Goal: Task Accomplishment & Management: Manage account settings

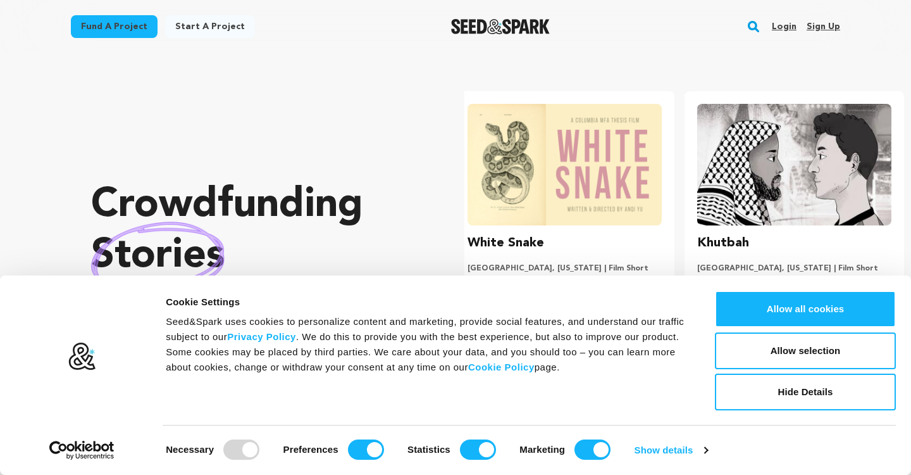
scroll to position [0, 240]
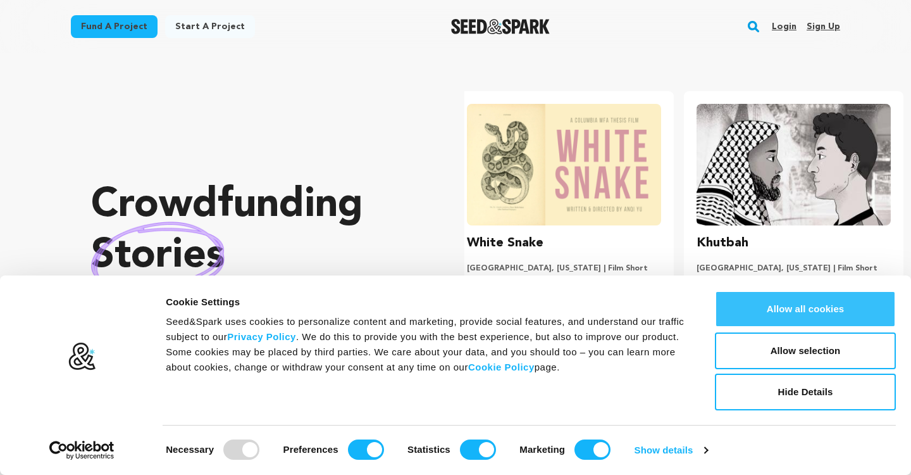
click at [785, 311] on button "Allow all cookies" at bounding box center [805, 308] width 181 height 37
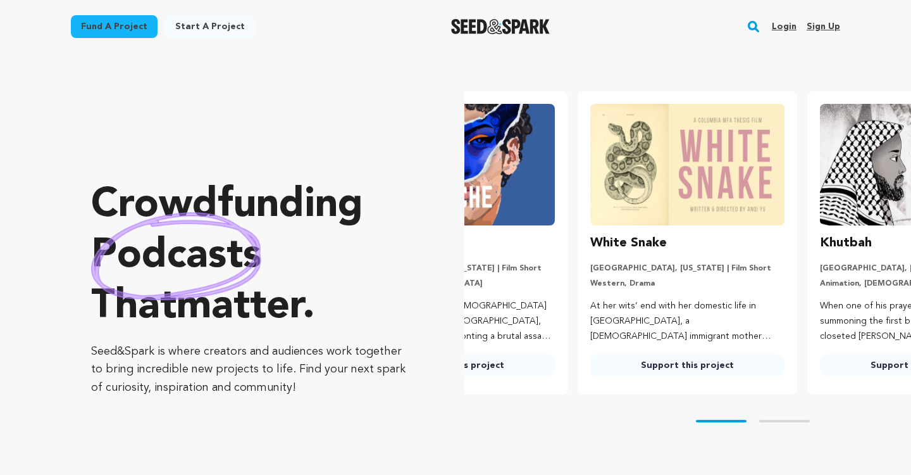
scroll to position [0, 0]
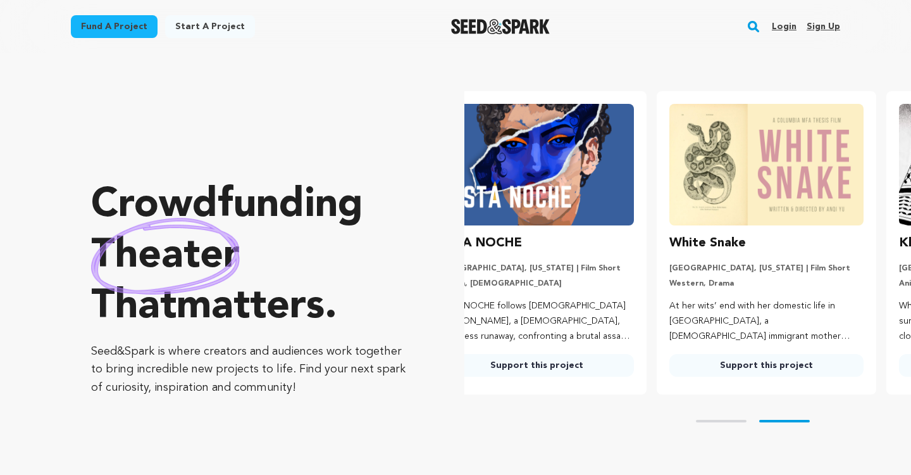
click at [825, 20] on link "Sign up" at bounding box center [824, 26] width 34 height 20
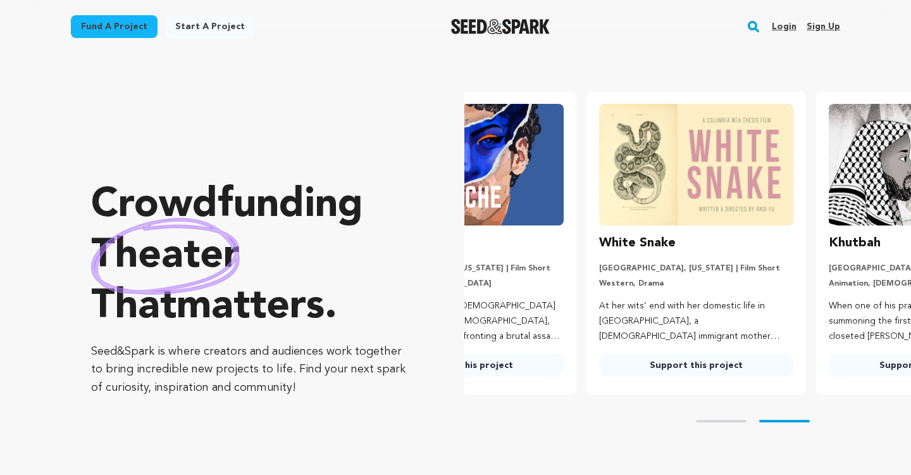
scroll to position [0, 180]
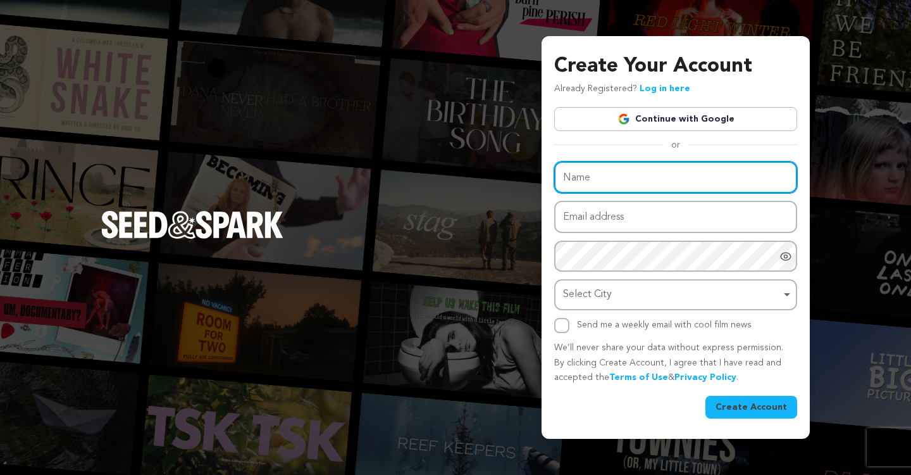
click at [700, 173] on input "Name" at bounding box center [675, 177] width 243 height 32
type input "Agania [GEOGRAPHIC_DATA]"
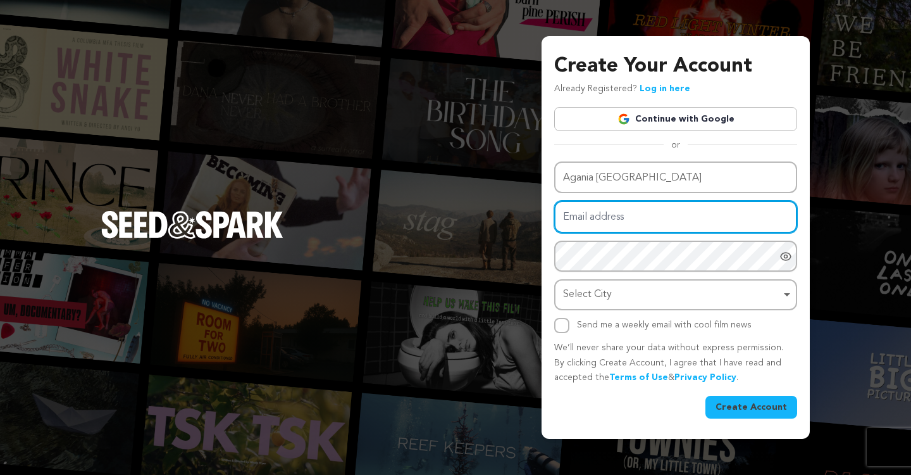
click at [670, 222] on input "Email address" at bounding box center [675, 217] width 243 height 32
type input "[EMAIL_ADDRESS][DOMAIN_NAME]"
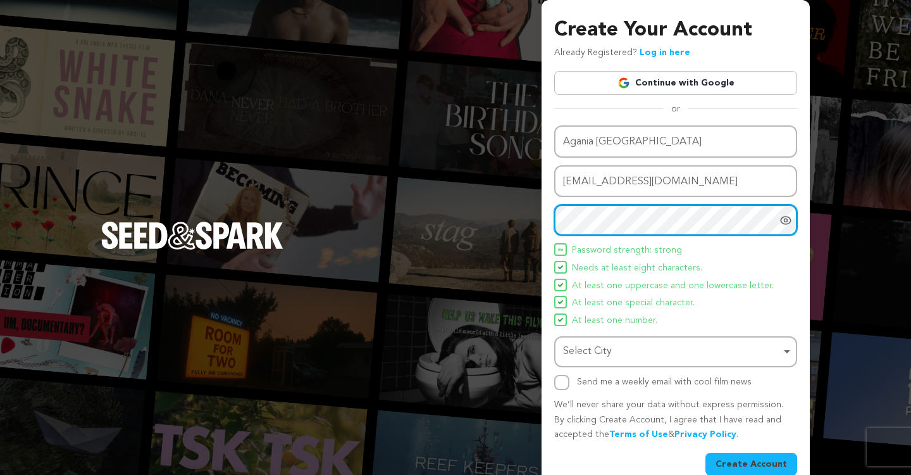
click at [641, 351] on div "Select City Remove item" at bounding box center [672, 351] width 218 height 18
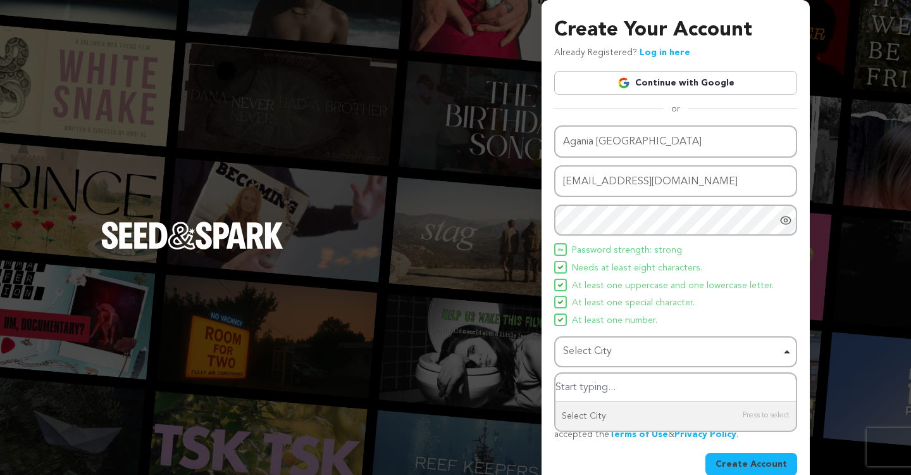
paste input "lF8<ol9371[@!iy%"
click at [649, 356] on div "Select City Remove item" at bounding box center [672, 351] width 218 height 18
click at [639, 351] on div "Select City Remove item" at bounding box center [672, 351] width 218 height 18
click at [639, 352] on div "Select City Remove item" at bounding box center [672, 351] width 218 height 18
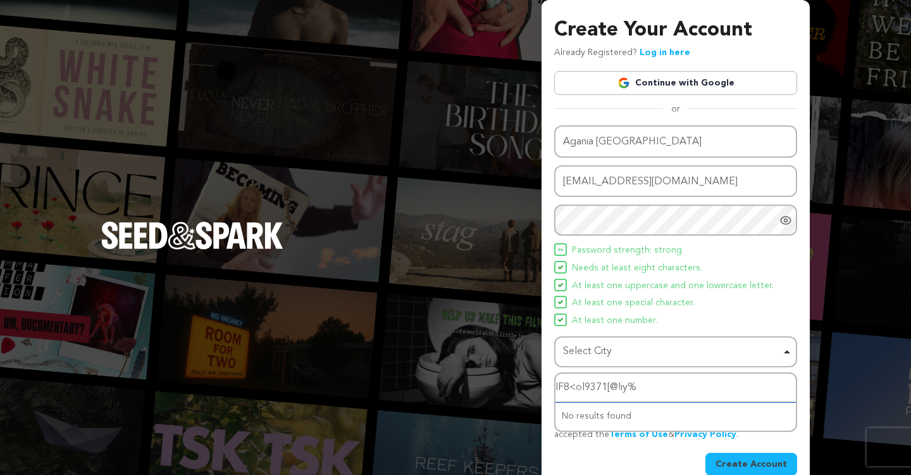
drag, startPoint x: 645, startPoint y: 387, endPoint x: 510, endPoint y: 395, distance: 135.1
click at [511, 395] on div "Create Your Account Already Registered? Log in here Continue with Google or eyJ…" at bounding box center [455, 248] width 911 height 496
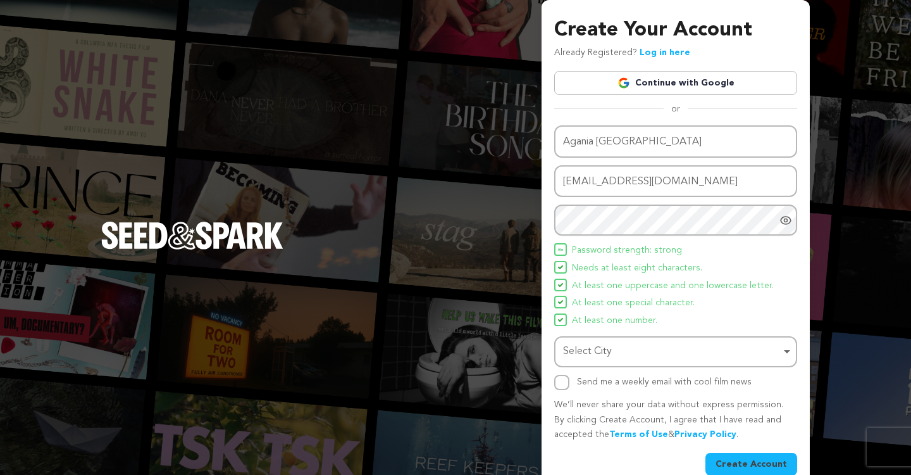
click at [635, 348] on div "Select City Remove item" at bounding box center [672, 351] width 218 height 18
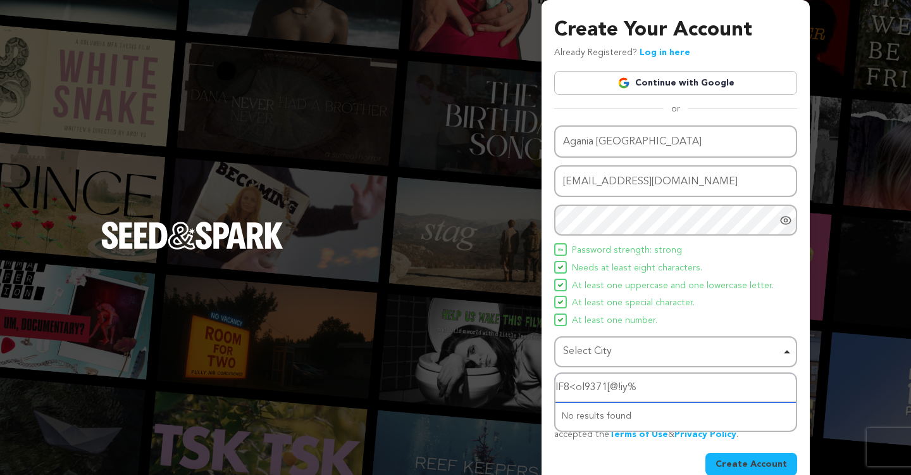
click at [644, 381] on input "lF8<ol9371[@!iy%" at bounding box center [676, 387] width 240 height 28
type input "l"
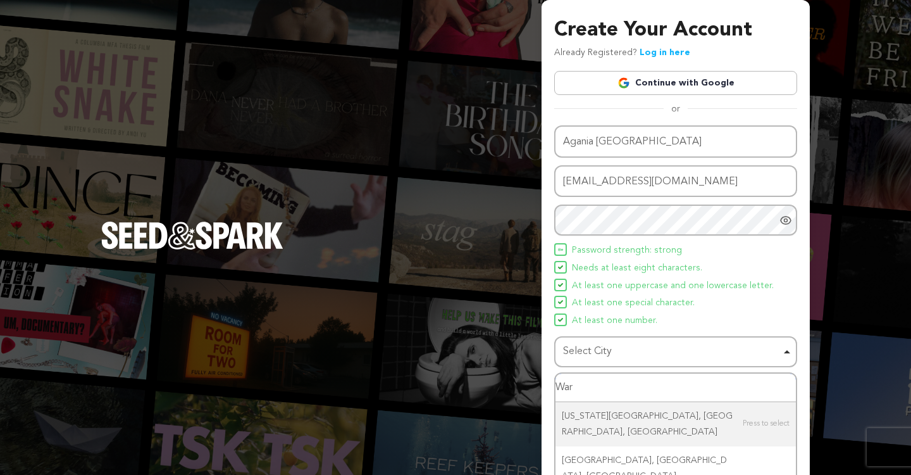
type input "Wars"
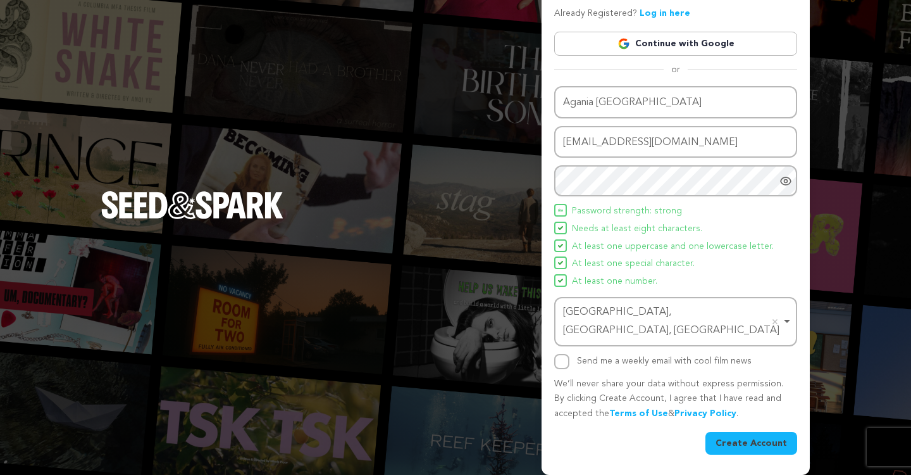
scroll to position [21, 0]
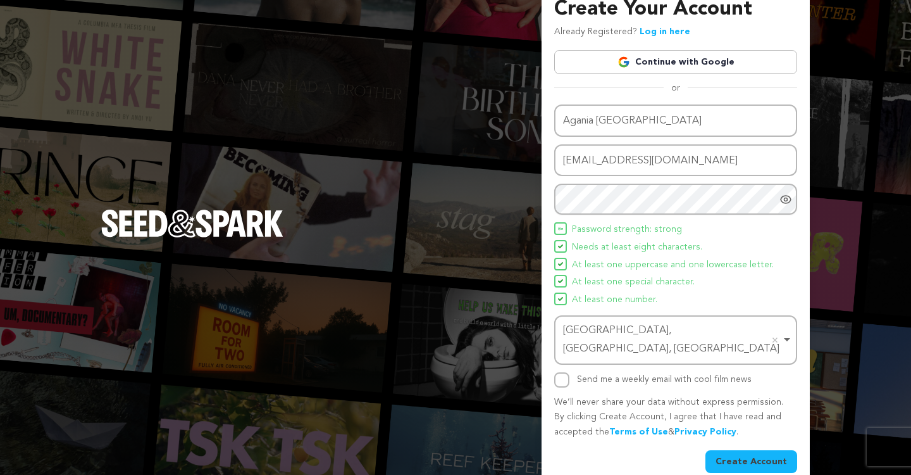
click at [744, 450] on button "Create Account" at bounding box center [752, 461] width 92 height 23
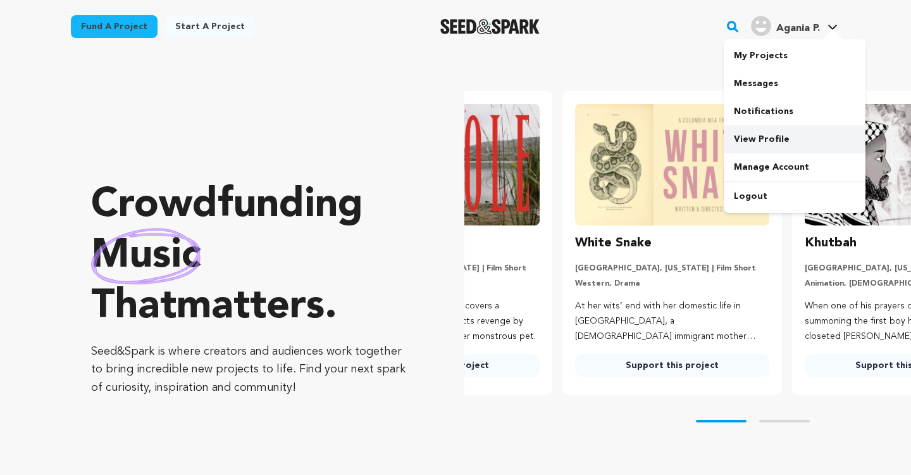
scroll to position [0, 37]
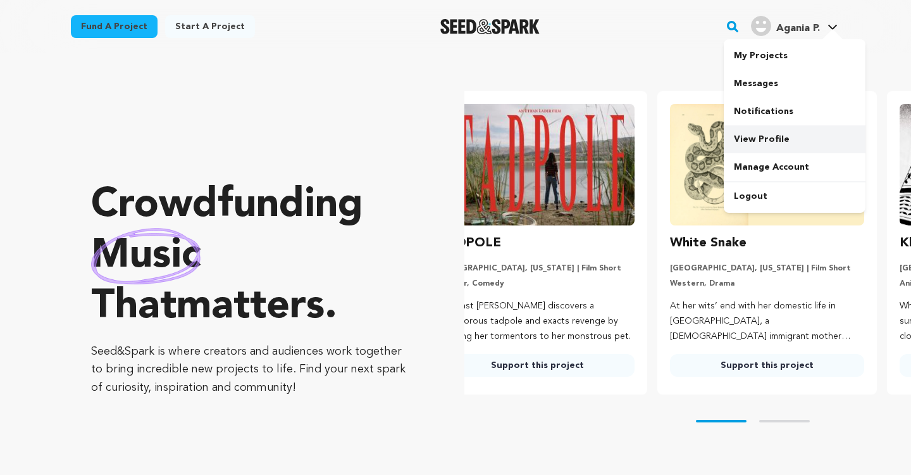
click at [771, 143] on link "View Profile" at bounding box center [795, 139] width 142 height 28
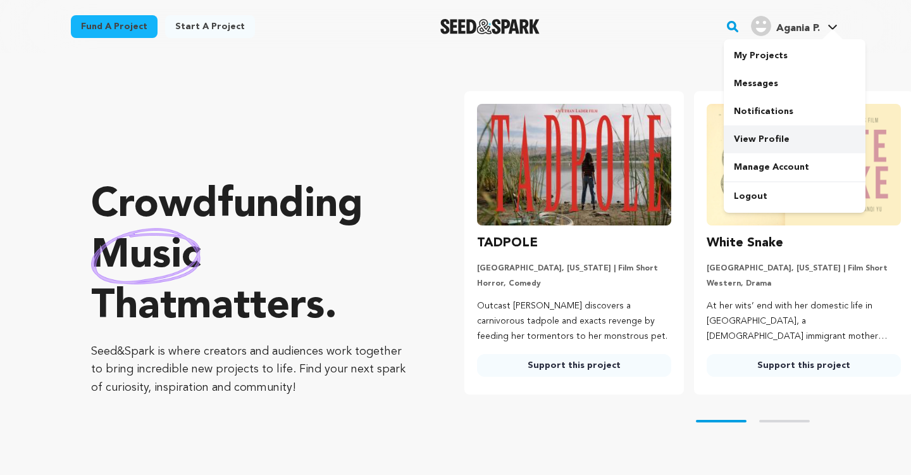
scroll to position [0, 0]
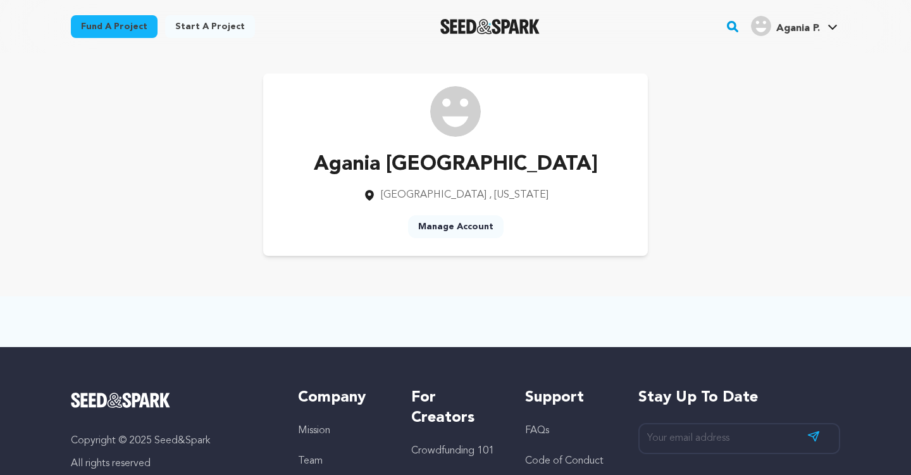
click at [466, 229] on link "Manage Account" at bounding box center [456, 226] width 96 height 23
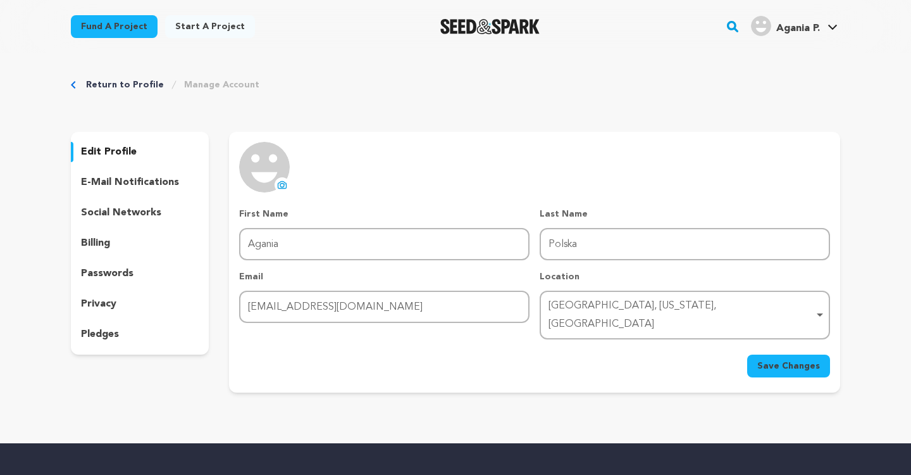
click at [163, 214] on div "social networks" at bounding box center [140, 213] width 138 height 20
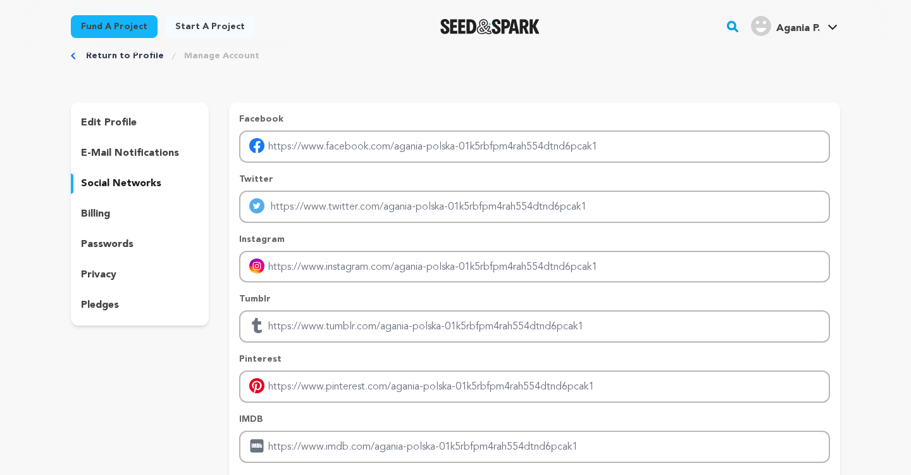
scroll to position [30, 0]
click at [107, 309] on p "pledges" at bounding box center [100, 304] width 38 height 15
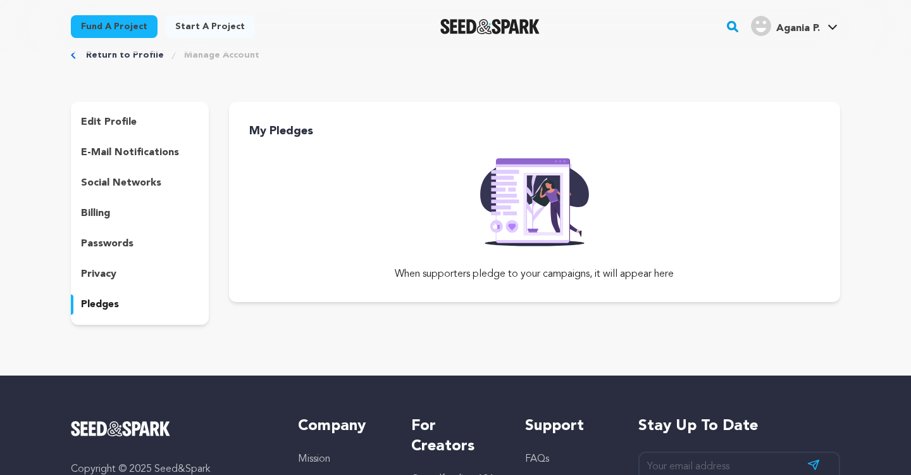
click at [123, 123] on p "edit profile" at bounding box center [109, 122] width 56 height 15
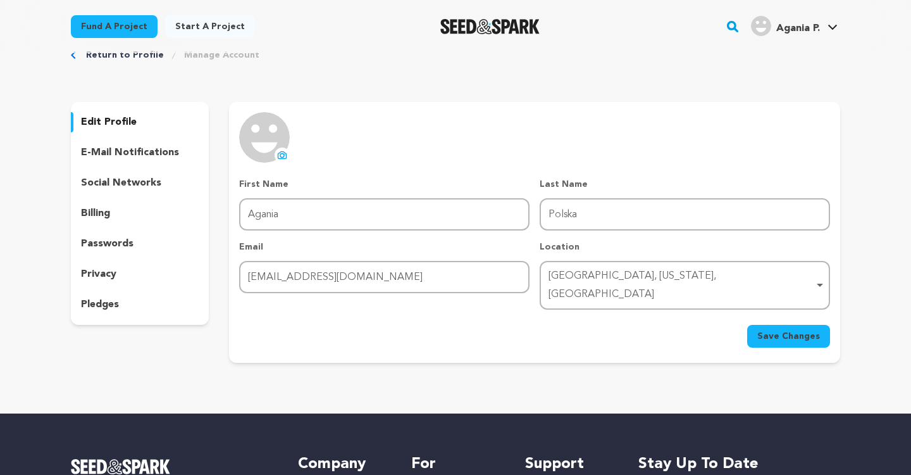
click at [111, 149] on p "e-mail notifications" at bounding box center [130, 152] width 98 height 15
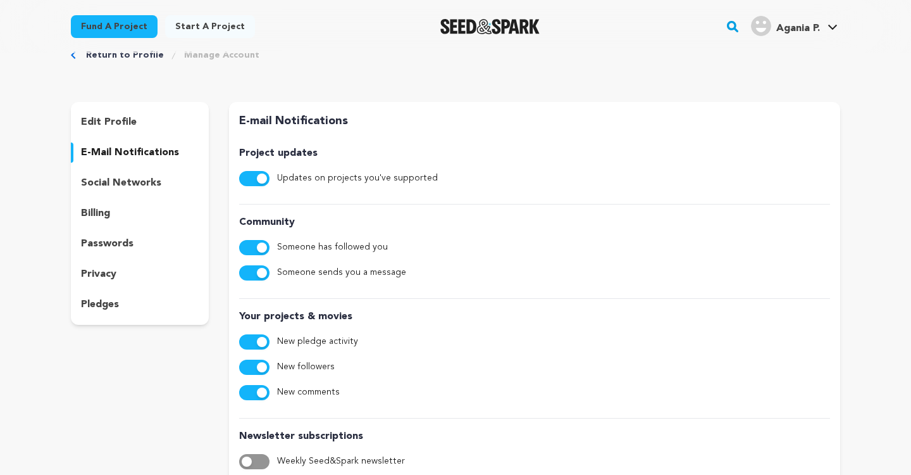
click at [109, 183] on p "social networks" at bounding box center [121, 182] width 80 height 15
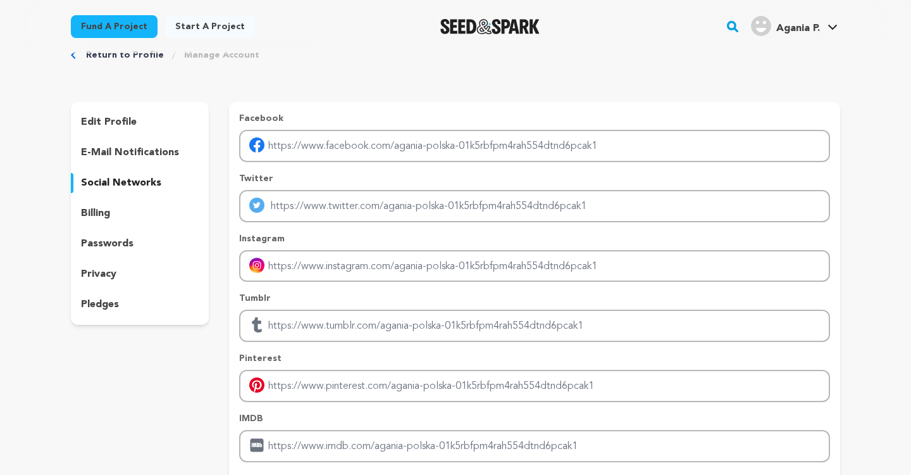
click at [115, 123] on p "edit profile" at bounding box center [109, 122] width 56 height 15
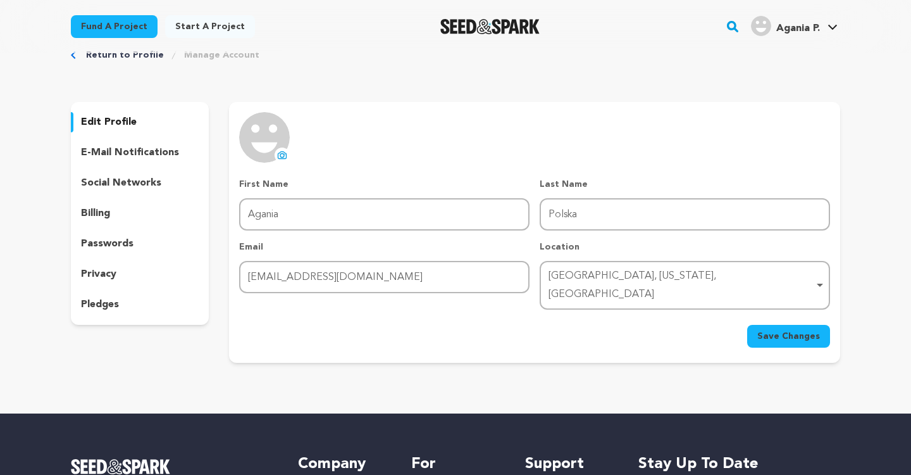
click at [132, 54] on link "Return to Profile" at bounding box center [125, 55] width 78 height 13
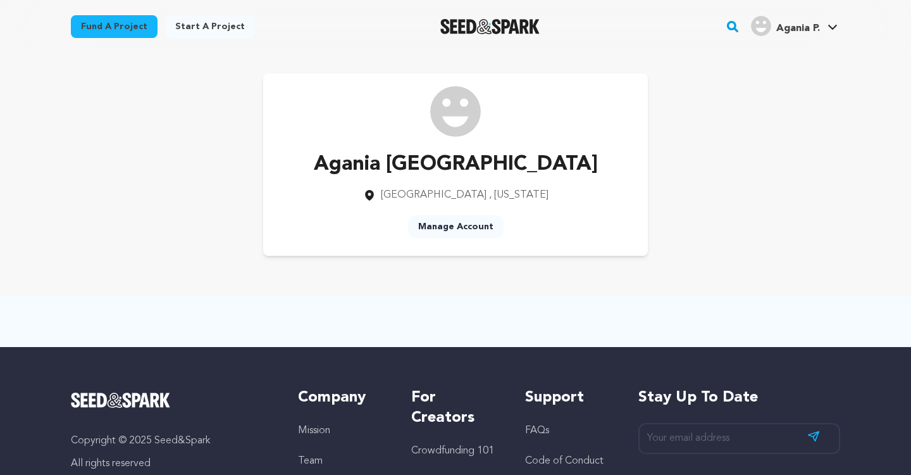
click at [489, 196] on span ", [US_STATE]" at bounding box center [518, 195] width 59 height 10
click at [499, 196] on span ", [US_STATE]" at bounding box center [518, 195] width 59 height 10
click at [501, 164] on p "Agania [GEOGRAPHIC_DATA]" at bounding box center [456, 164] width 284 height 30
click at [777, 141] on link "View Profile" at bounding box center [795, 139] width 142 height 28
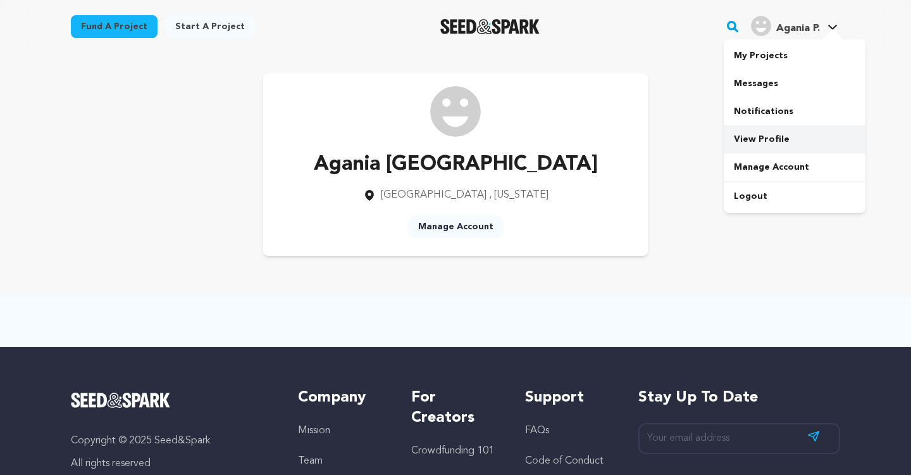
click at [751, 134] on link "View Profile" at bounding box center [795, 139] width 142 height 28
click at [780, 138] on link "View Profile" at bounding box center [795, 139] width 142 height 28
click at [783, 159] on link "Manage Account" at bounding box center [795, 167] width 142 height 28
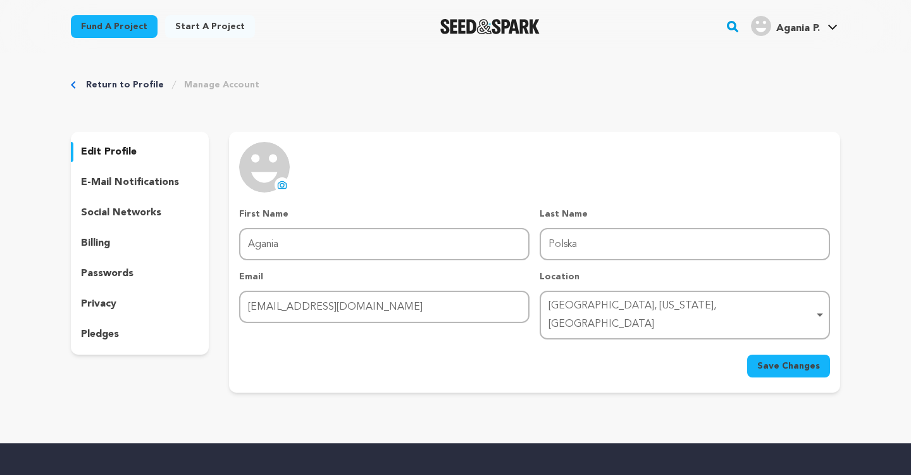
click at [171, 213] on div "social networks" at bounding box center [140, 213] width 138 height 20
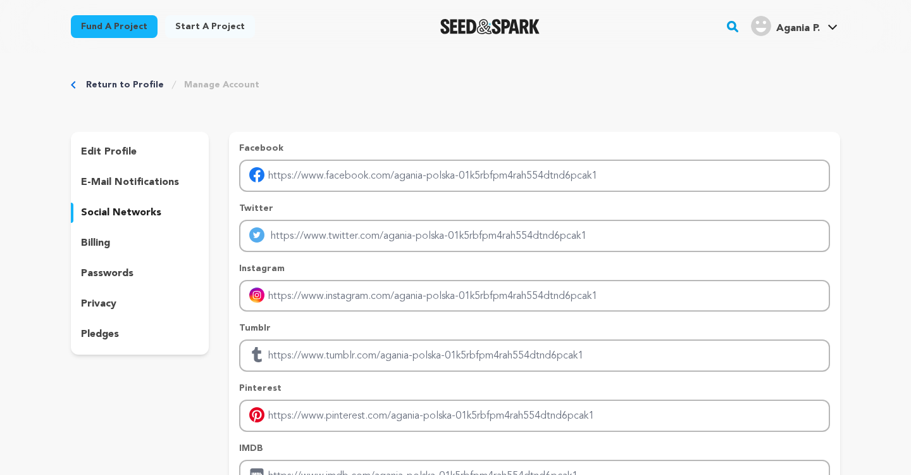
click at [174, 185] on p "e-mail notifications" at bounding box center [130, 182] width 98 height 15
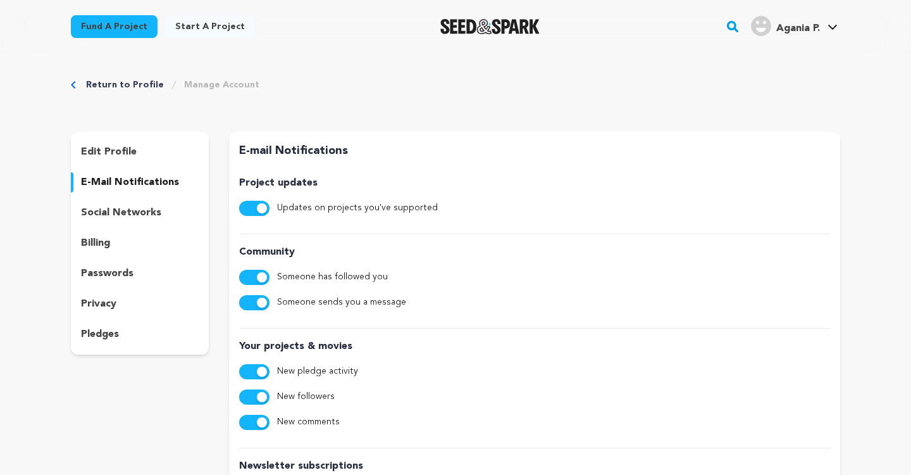
click at [172, 204] on div "social networks" at bounding box center [140, 213] width 138 height 20
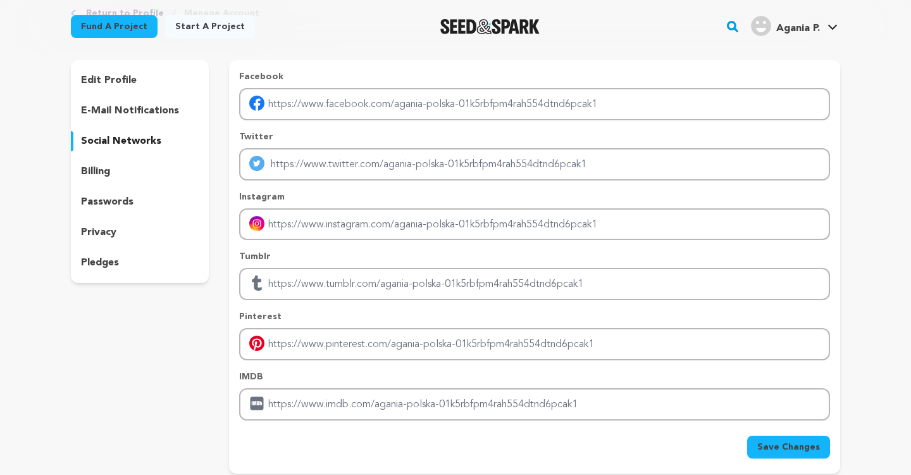
scroll to position [77, 0]
